Goal: Task Accomplishment & Management: Complete application form

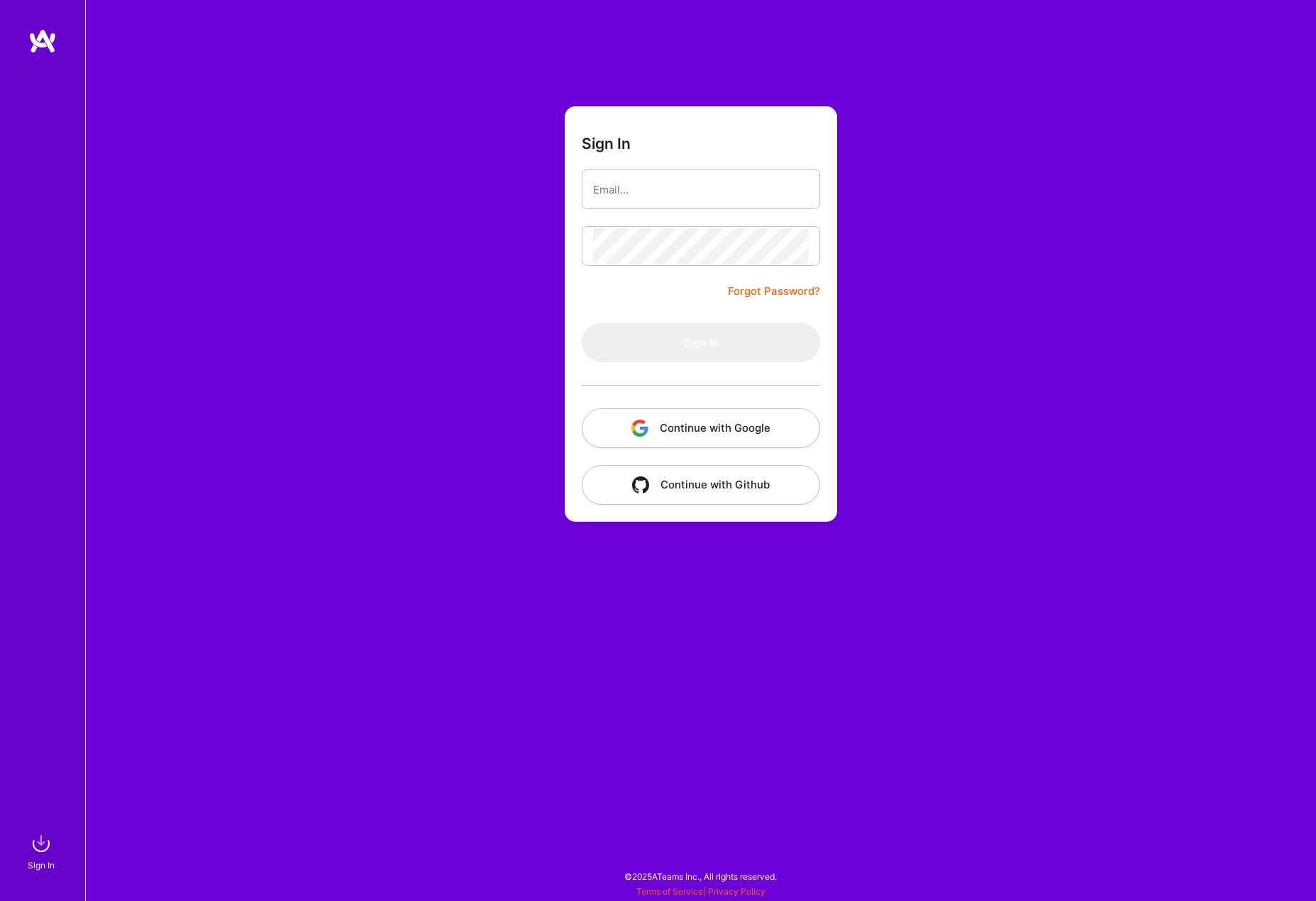
click at [706, 433] on button "Continue with Google" at bounding box center [700, 428] width 239 height 40
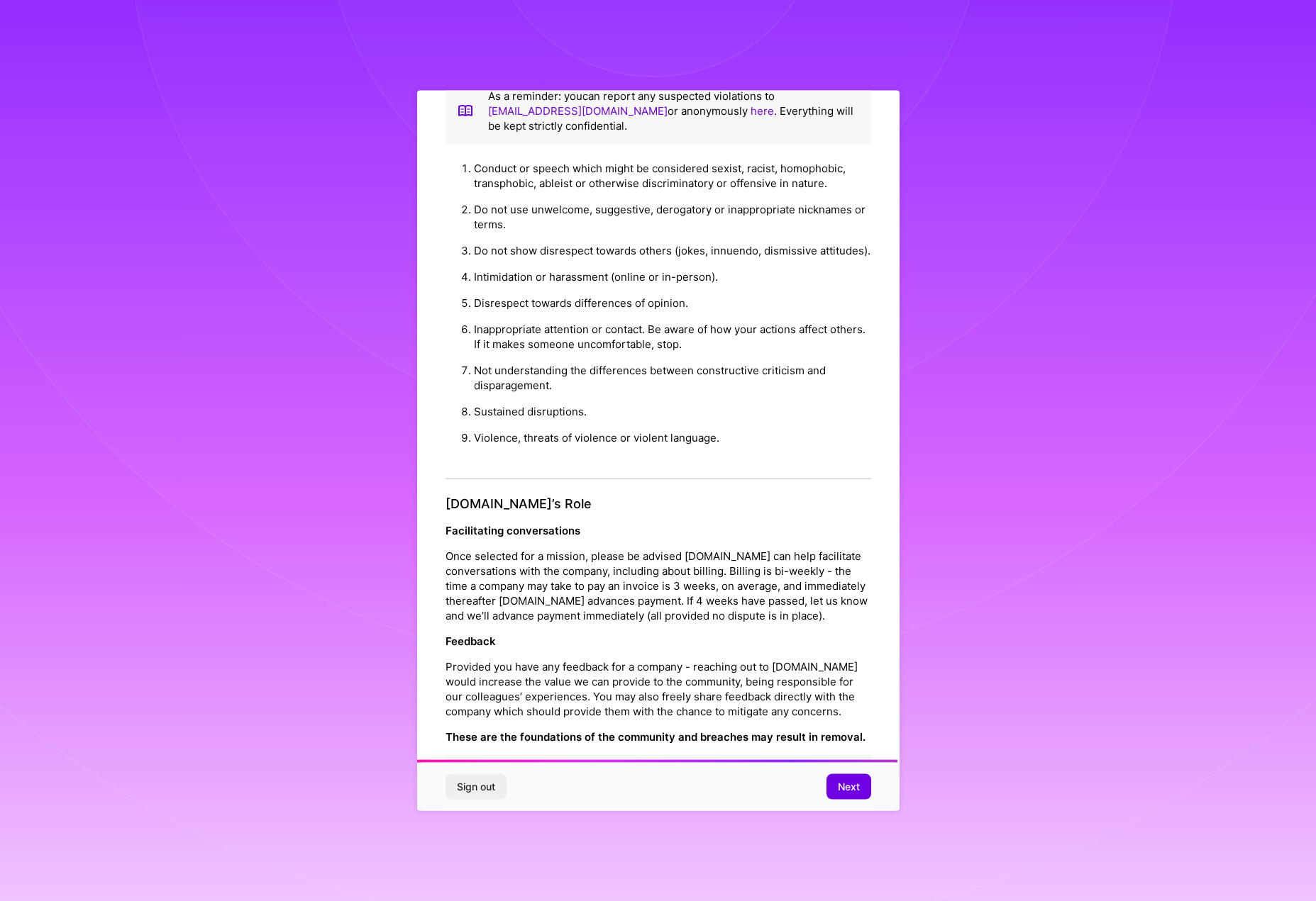
scroll to position [1177, 0]
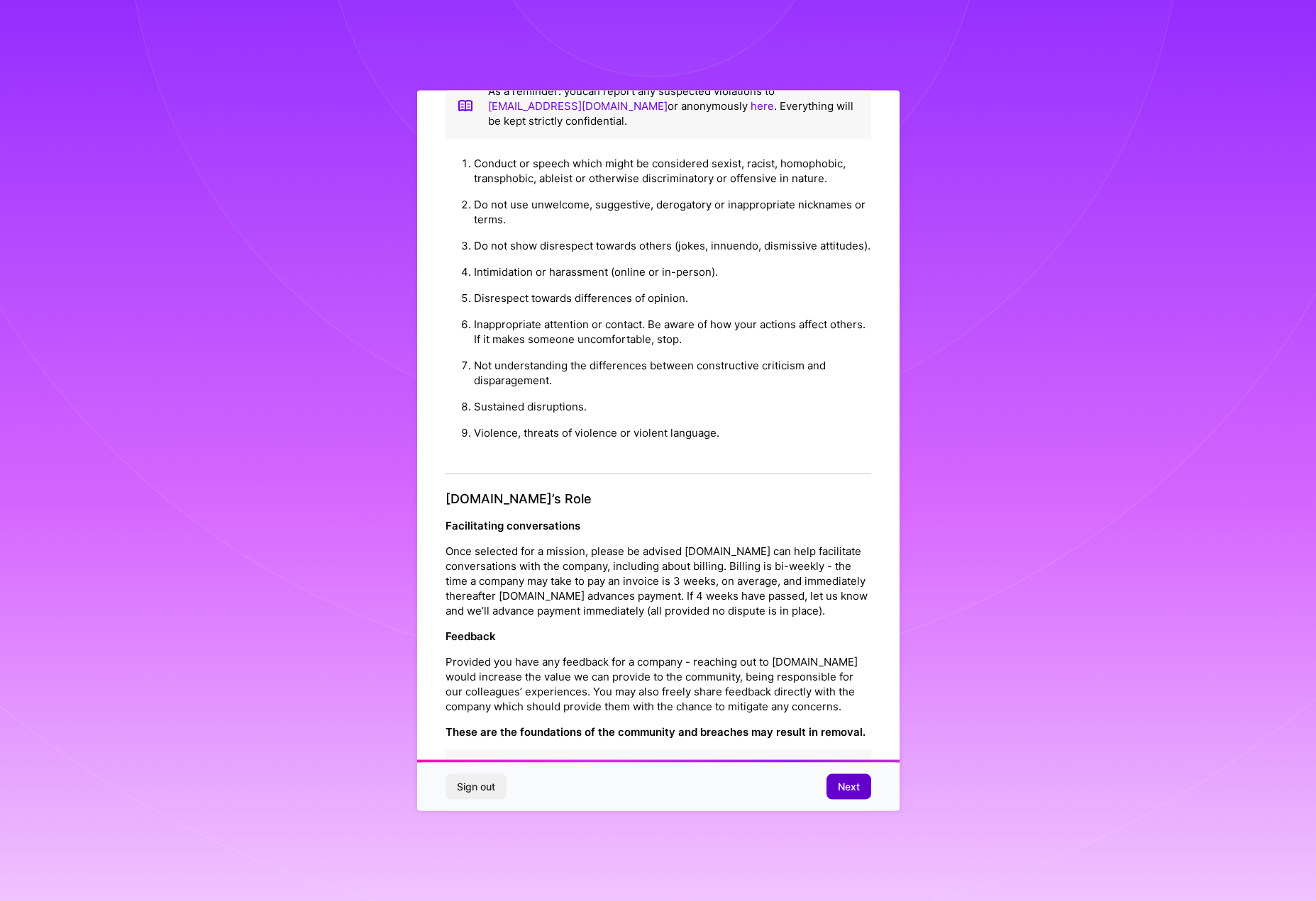
click at [843, 780] on span "Next" at bounding box center [848, 787] width 22 height 14
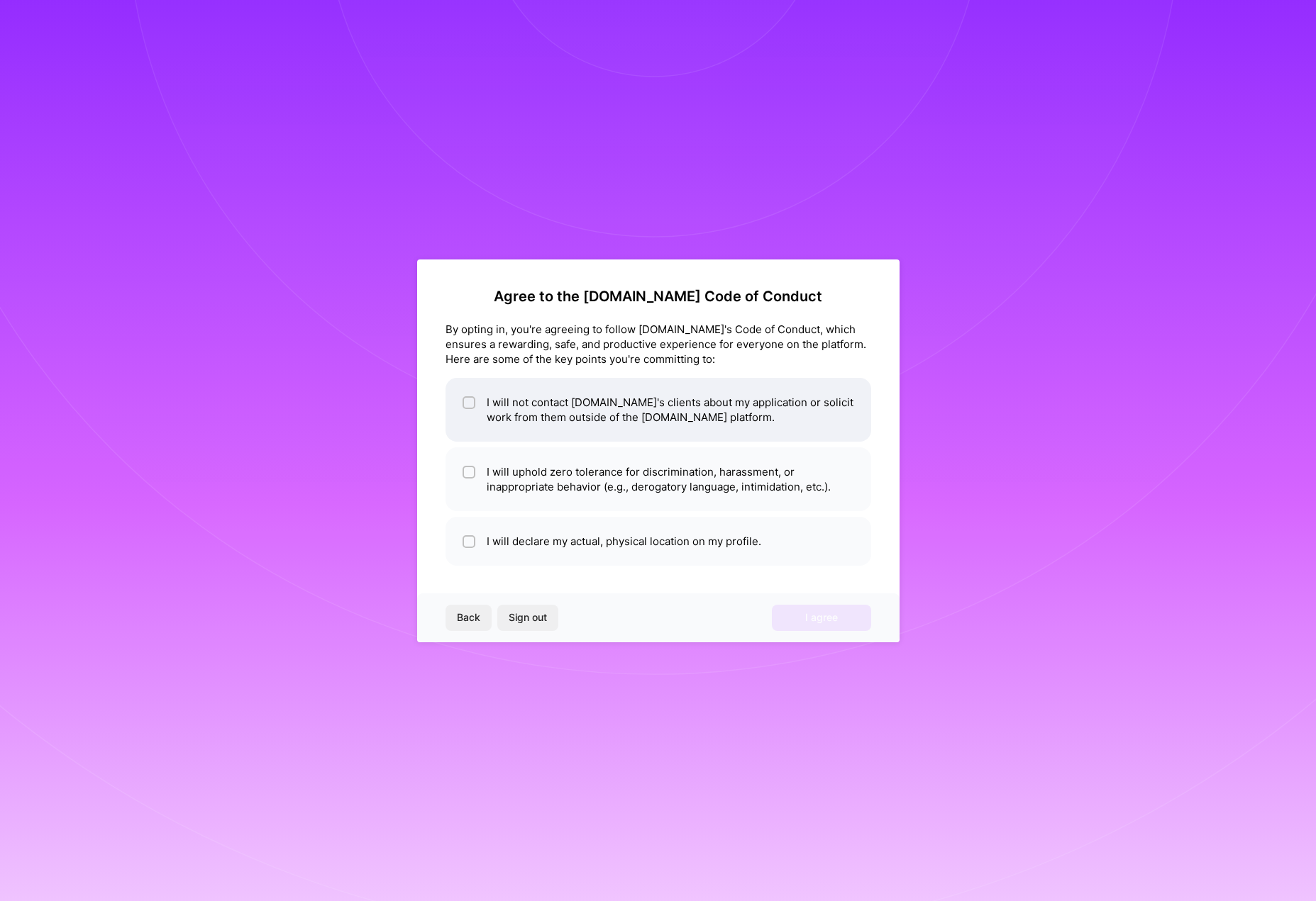
click at [474, 406] on div at bounding box center [468, 402] width 13 height 13
checkbox input "true"
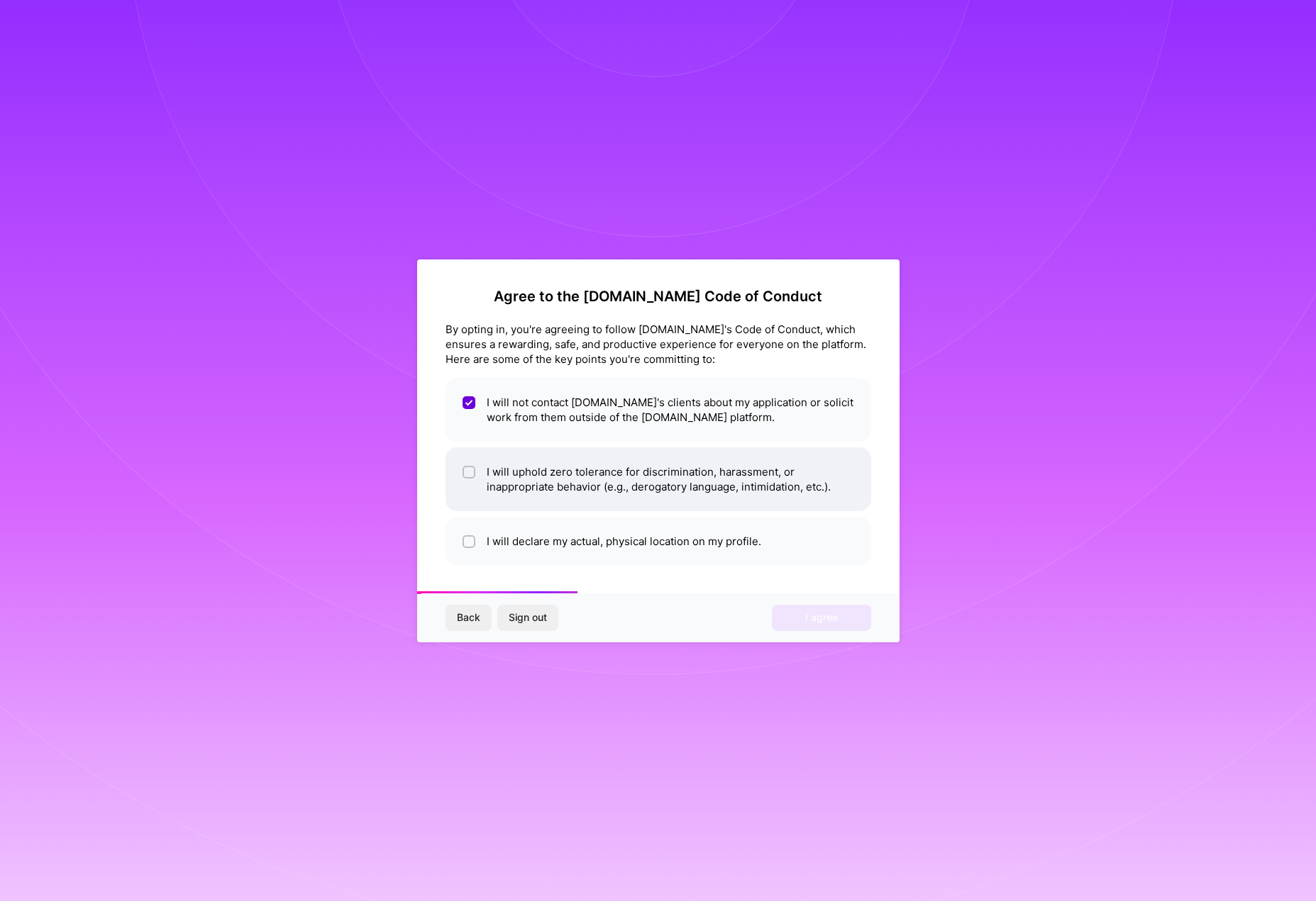
click at [470, 480] on span at bounding box center [468, 480] width 13 height 29
checkbox input "true"
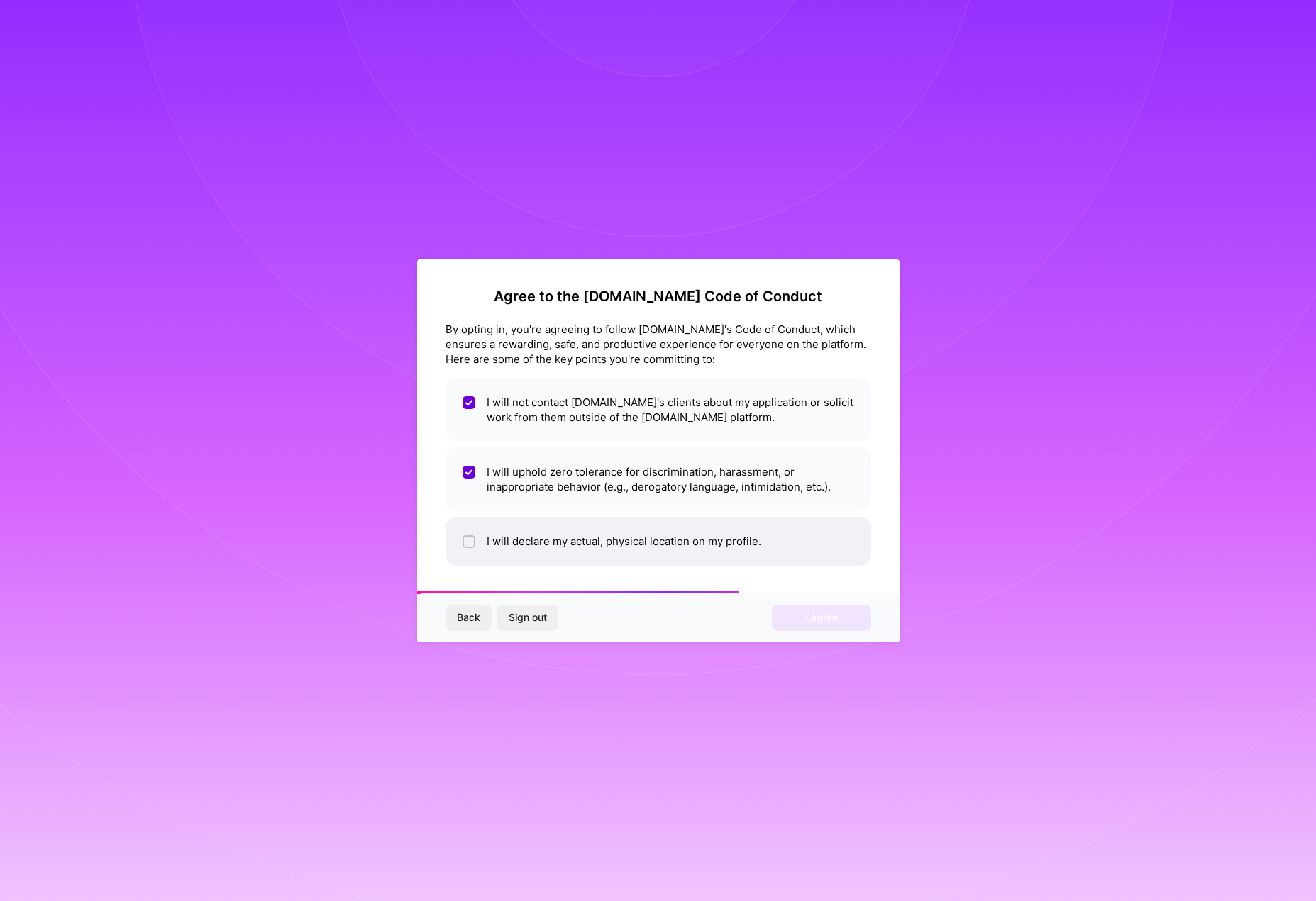
click at [468, 541] on input "checkbox" at bounding box center [469, 542] width 10 height 10
checkbox input "true"
click at [835, 618] on span "I agree" at bounding box center [822, 617] width 33 height 14
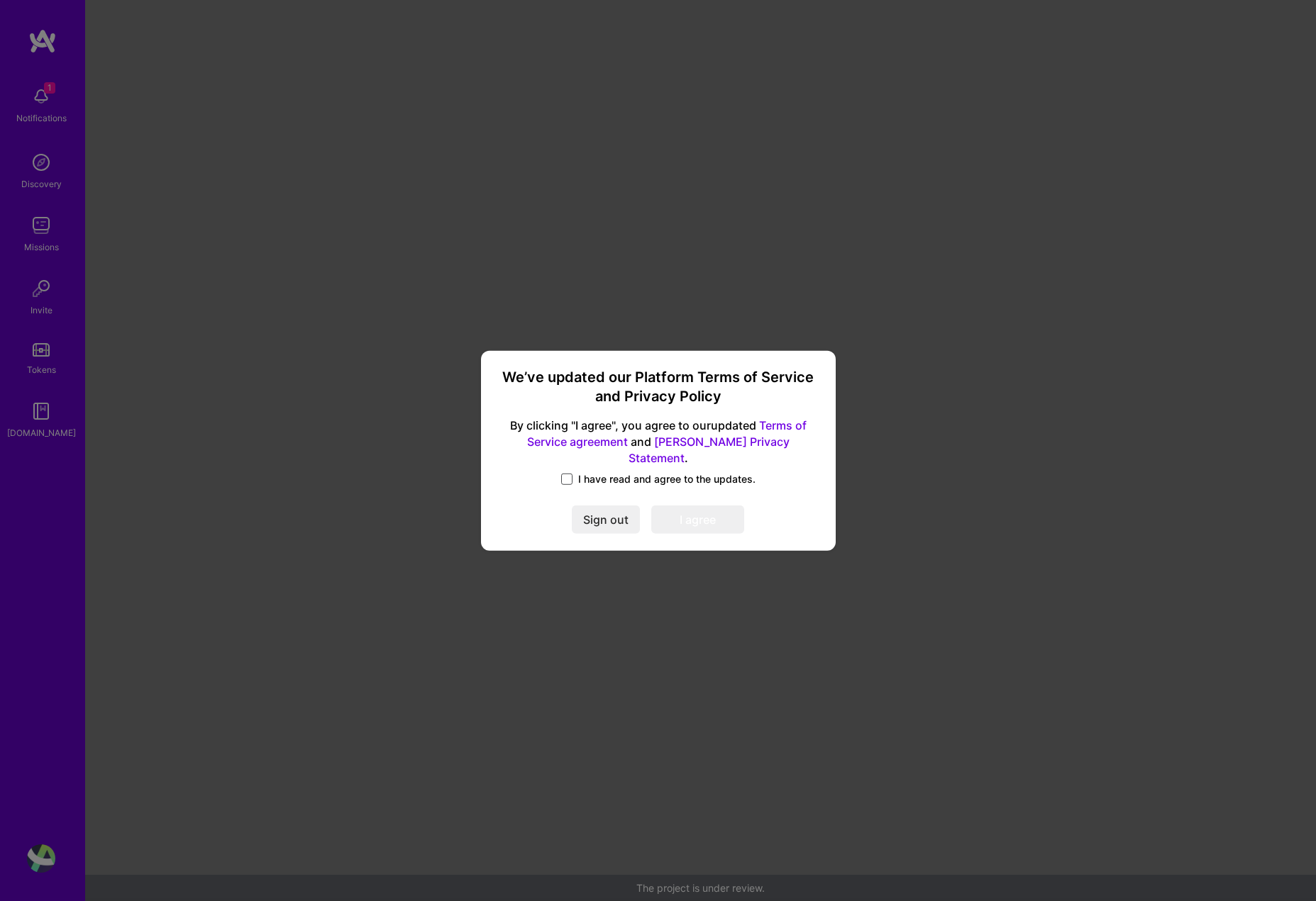
click at [568, 473] on span at bounding box center [566, 479] width 11 height 11
click at [0, 0] on input "I have read and agree to the updates." at bounding box center [0, 0] width 0 height 0
click at [680, 514] on button "I agree" at bounding box center [697, 519] width 93 height 29
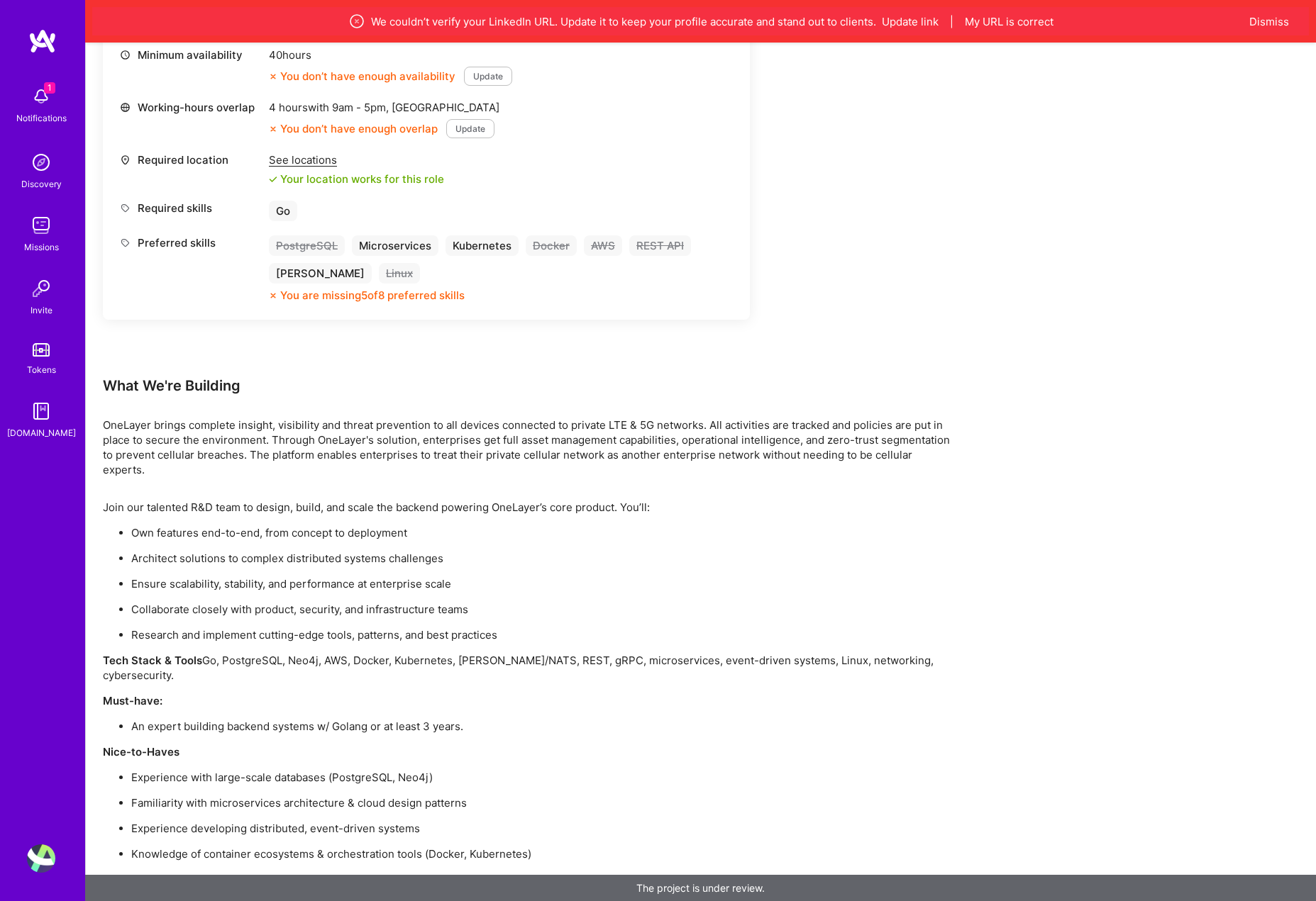
scroll to position [915, 0]
